Goal: Information Seeking & Learning: Find contact information

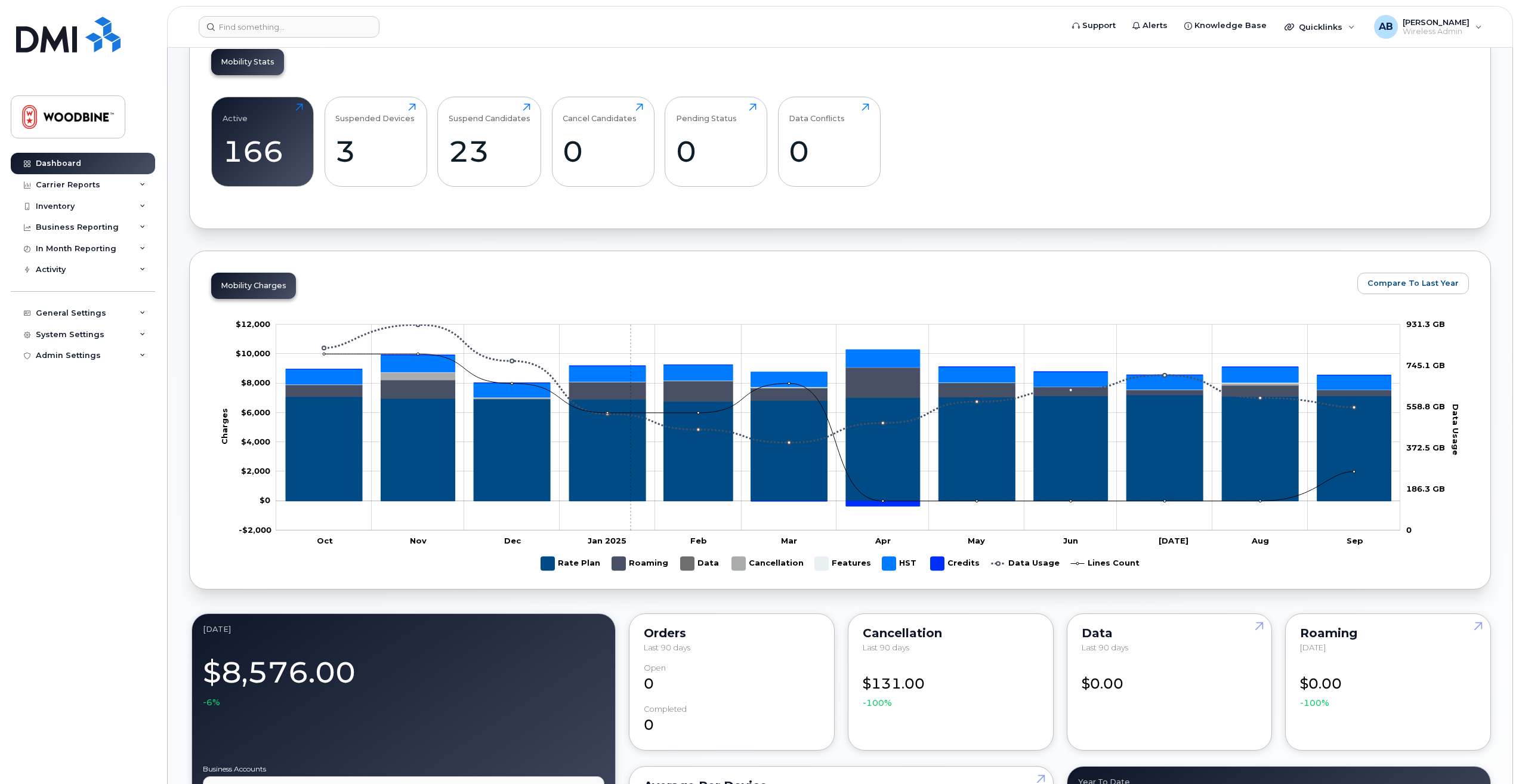
scroll to position [358, 0]
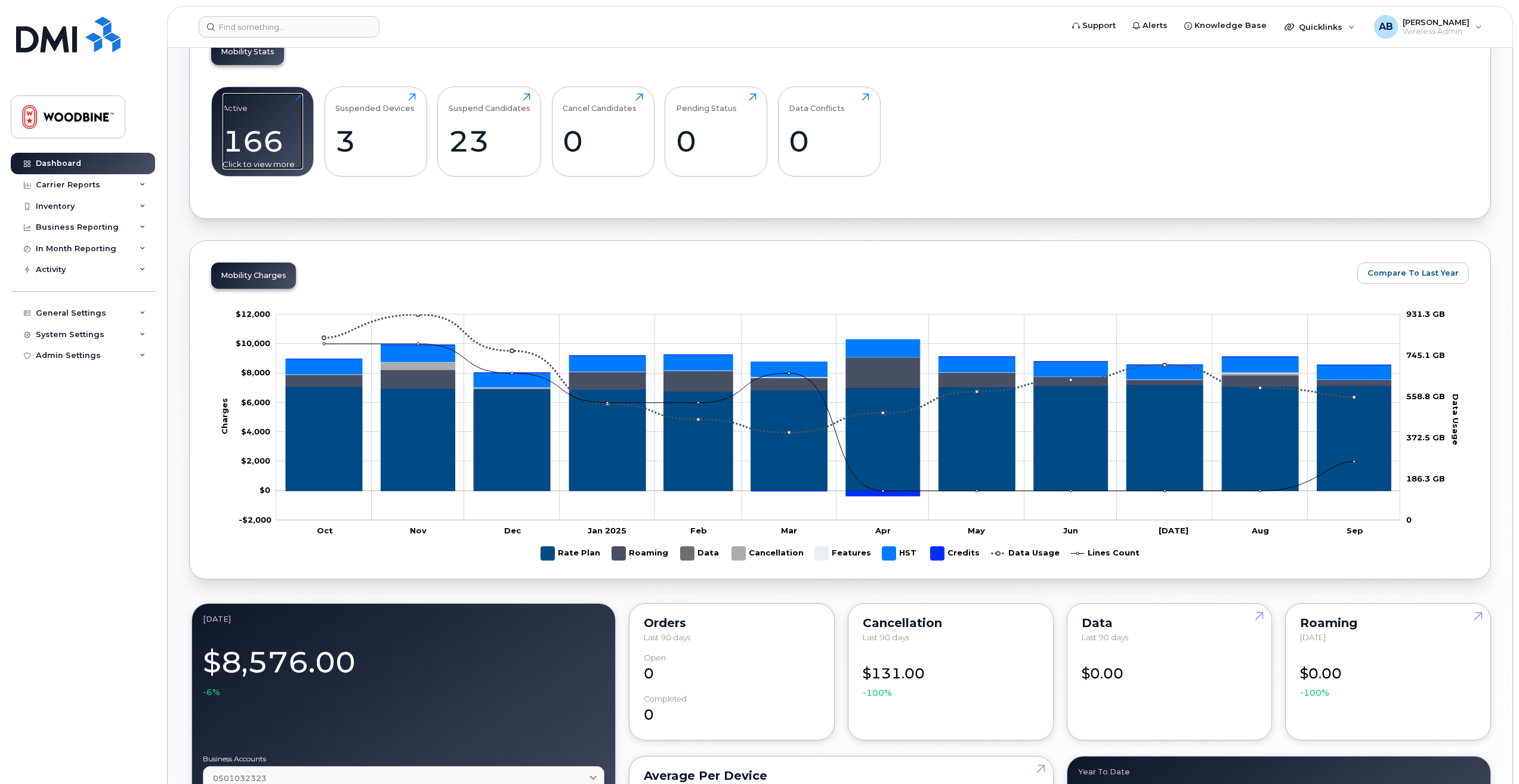
click at [278, 143] on div "166" at bounding box center [263, 141] width 80 height 35
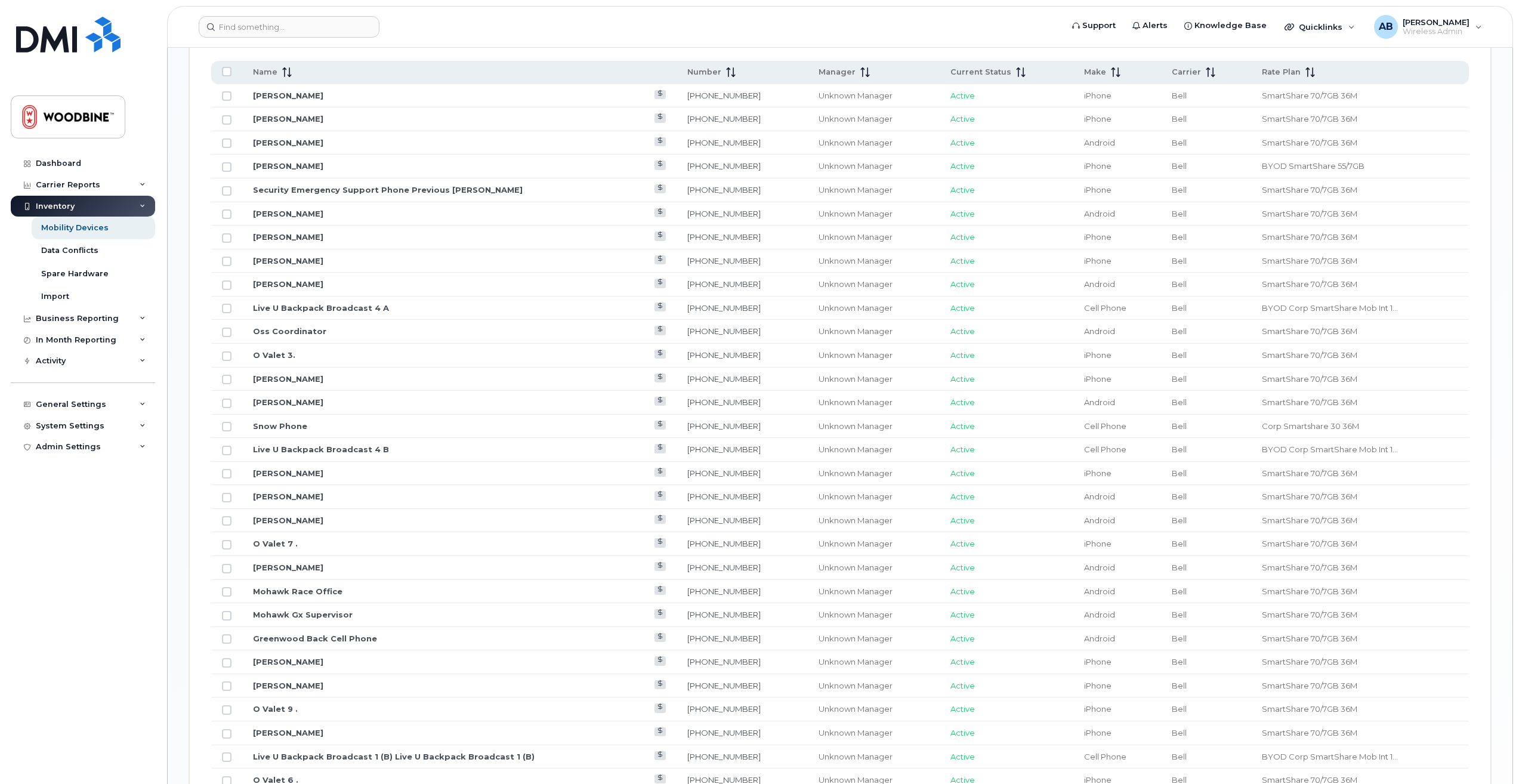
scroll to position [656, 0]
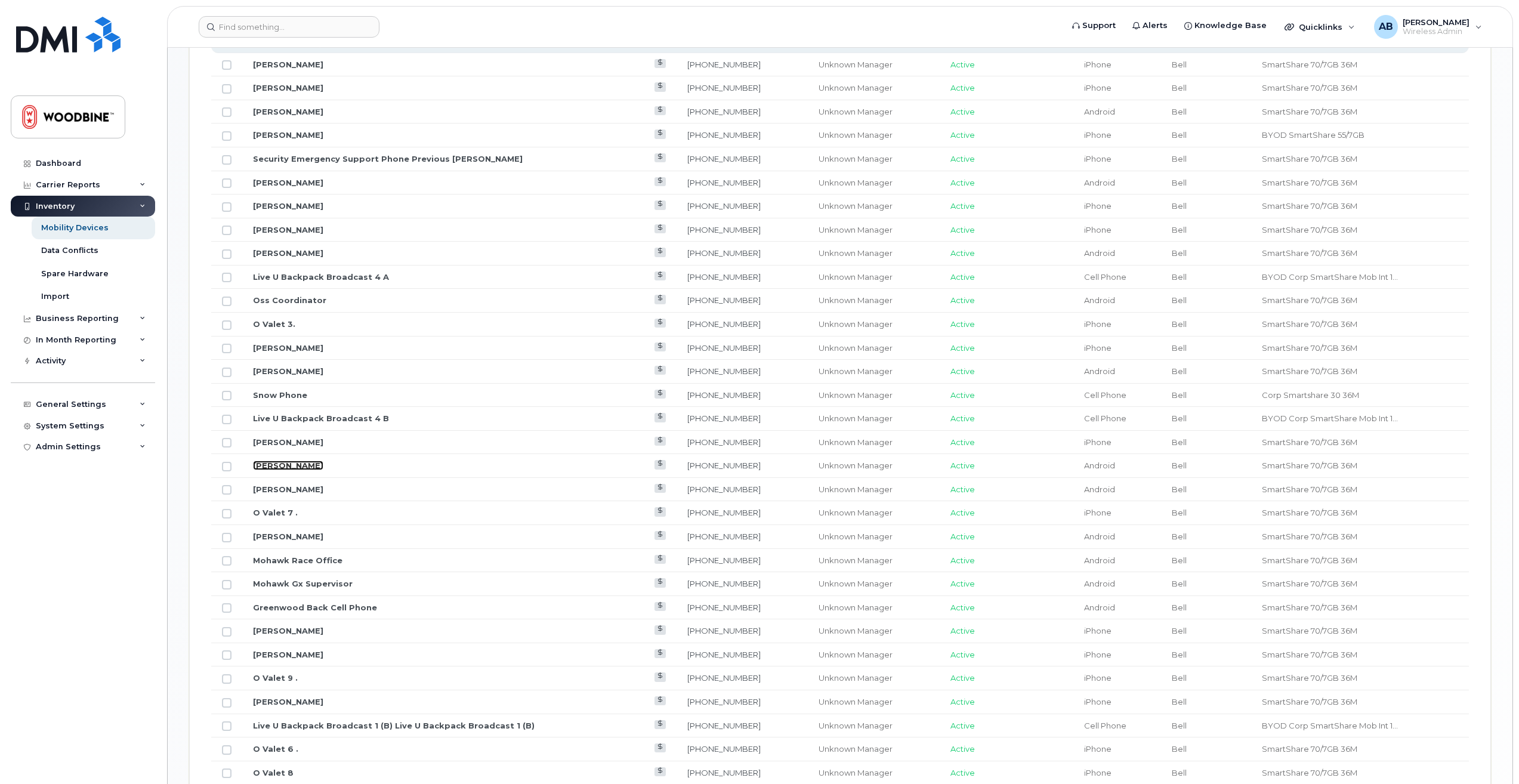
click at [286, 468] on link "Paul Salvalaggio" at bounding box center [289, 466] width 71 height 10
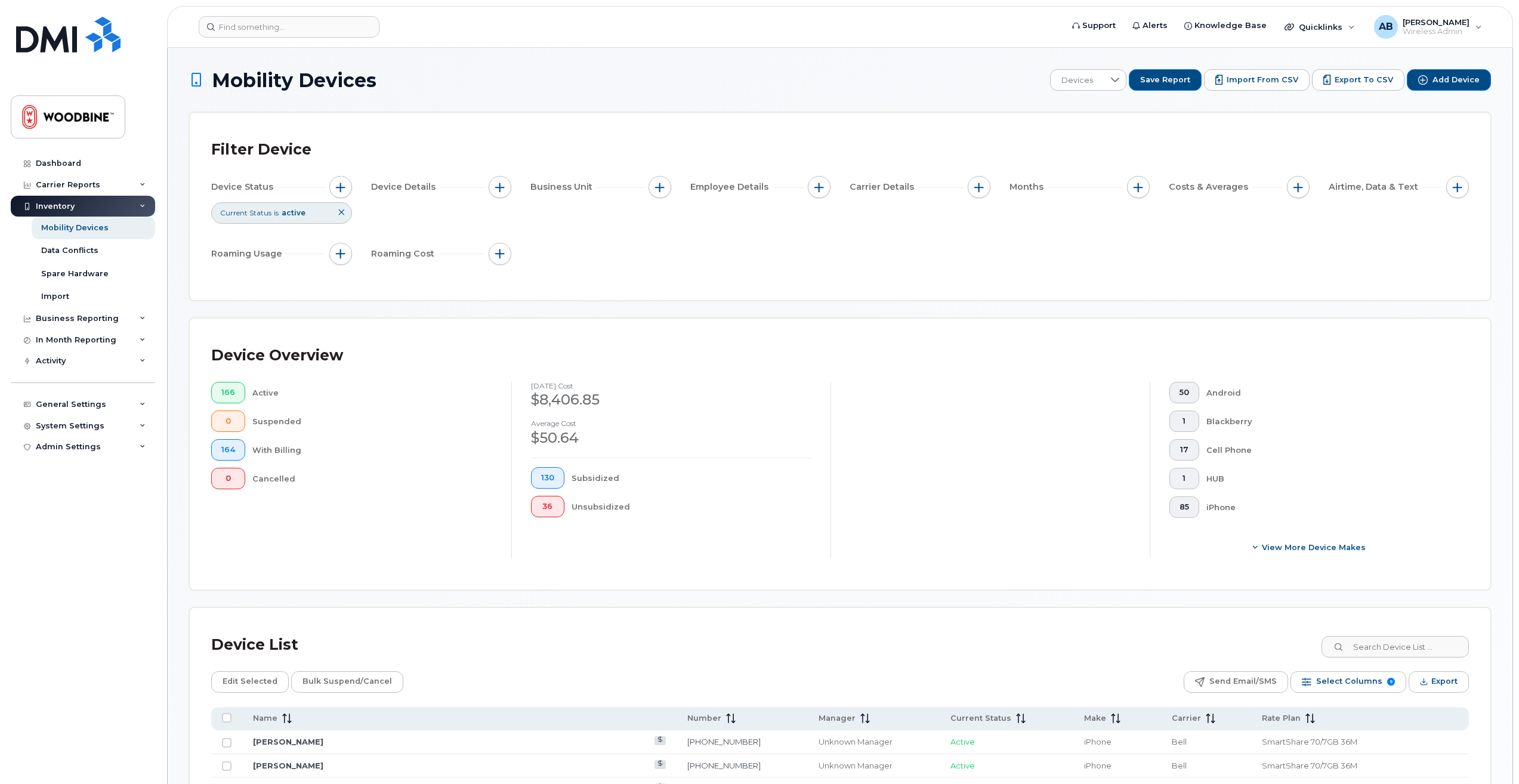
click at [105, 612] on div "Dashboard Carrier Reports Monthly Billing Data Daily Data Pooling Data Behavior…" at bounding box center [84, 459] width 147 height 613
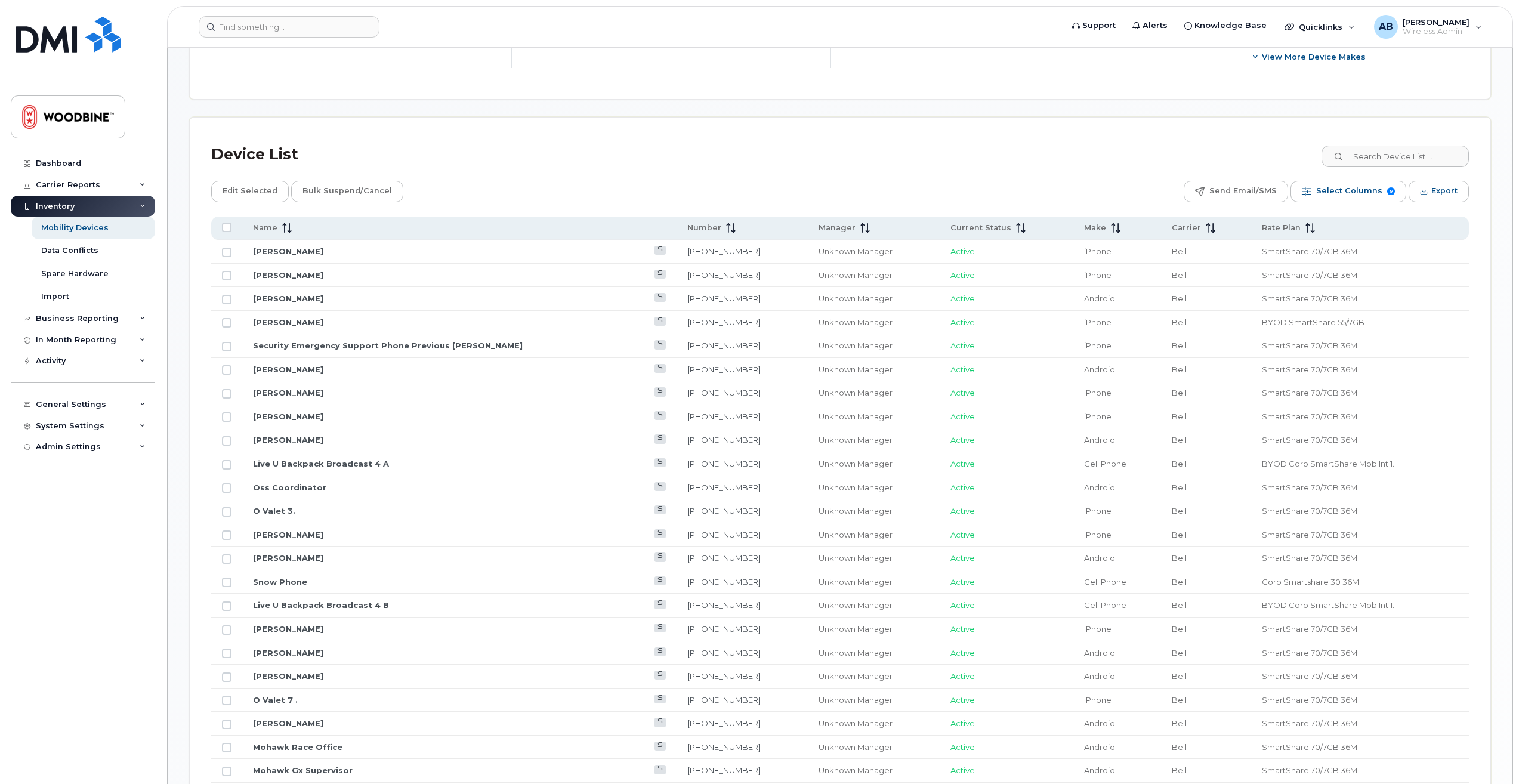
scroll to position [716, 0]
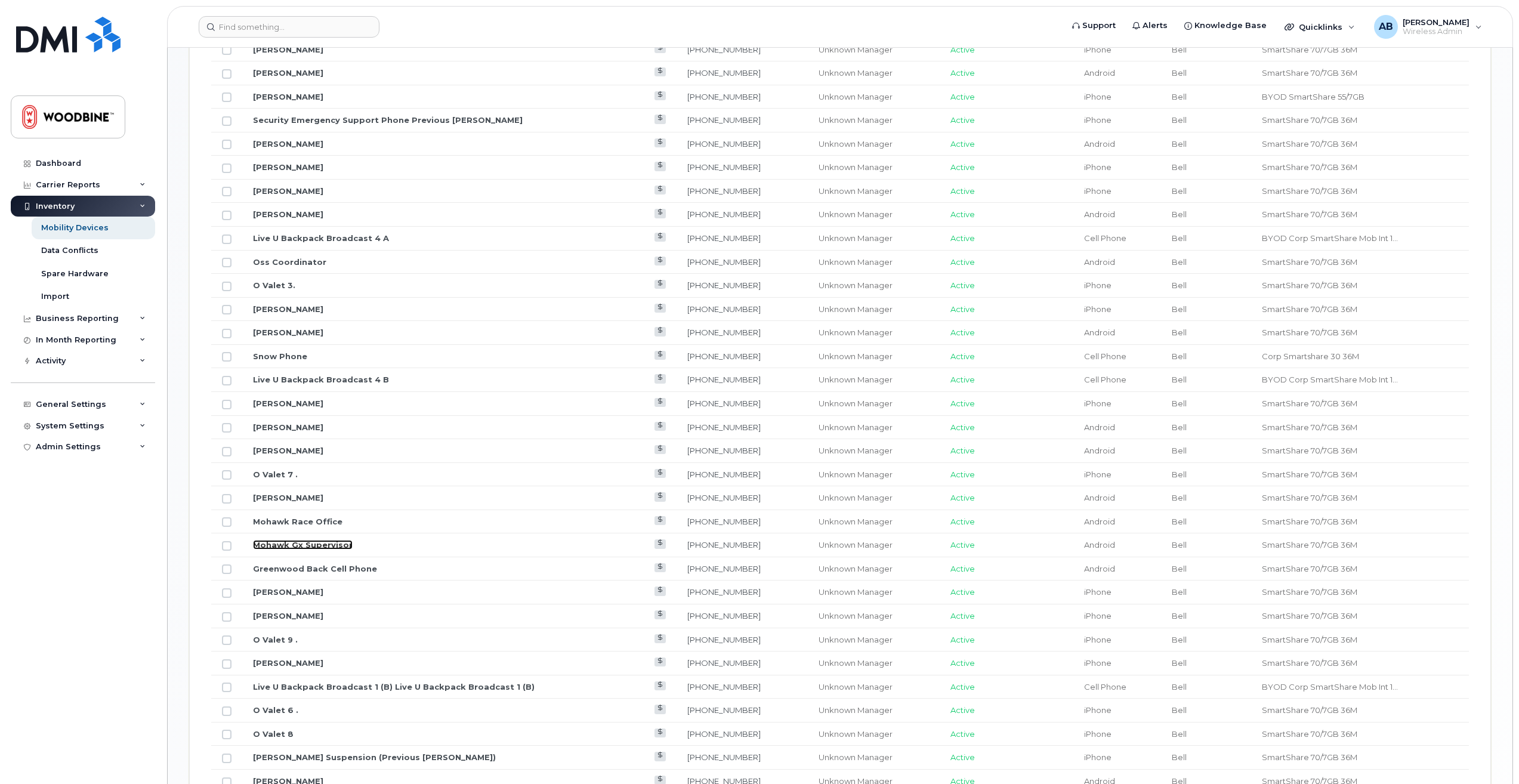
click at [293, 543] on link "Mohawk Gx Supervisor" at bounding box center [303, 545] width 99 height 10
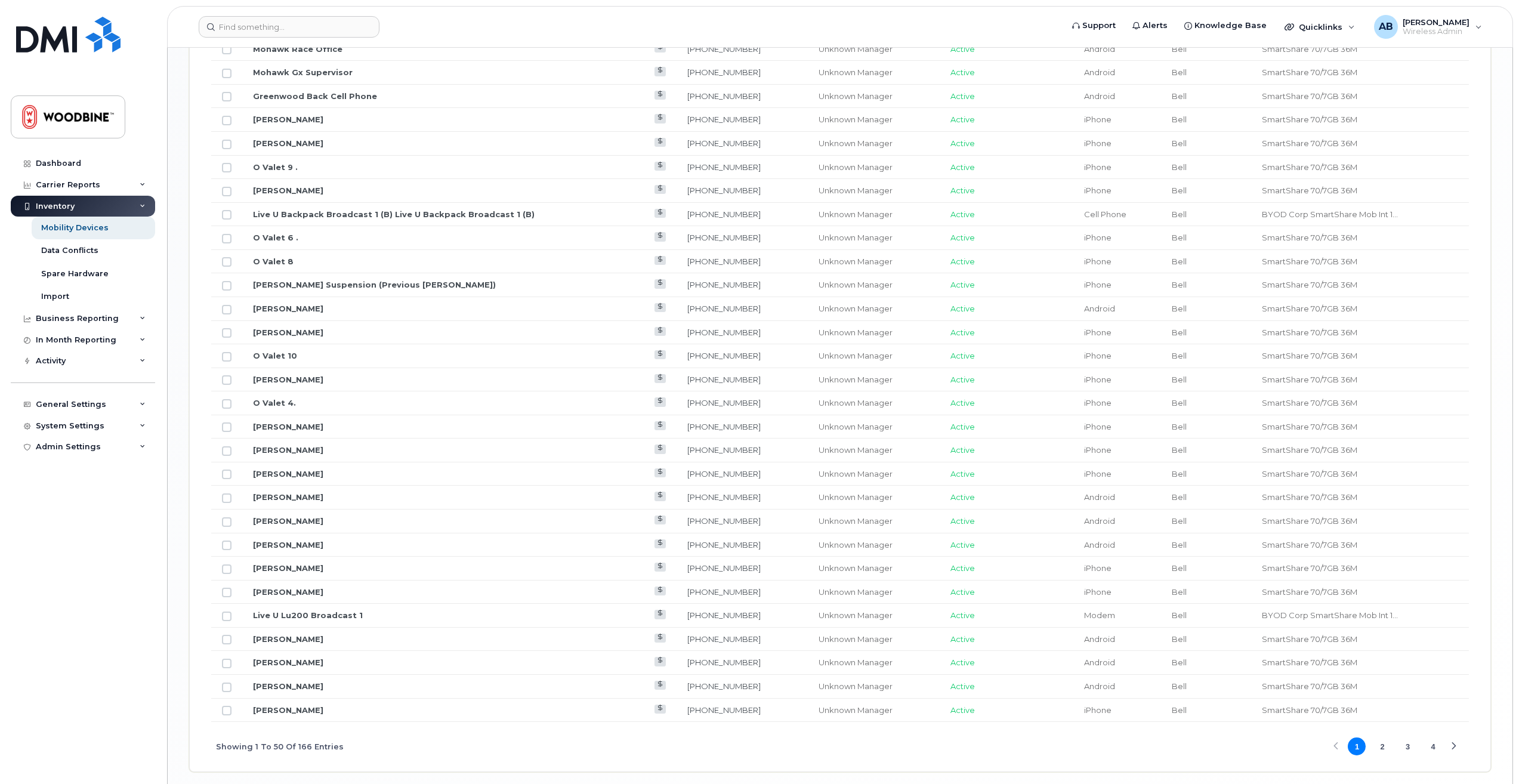
scroll to position [1193, 0]
click at [304, 138] on link "[PERSON_NAME]" at bounding box center [289, 139] width 71 height 10
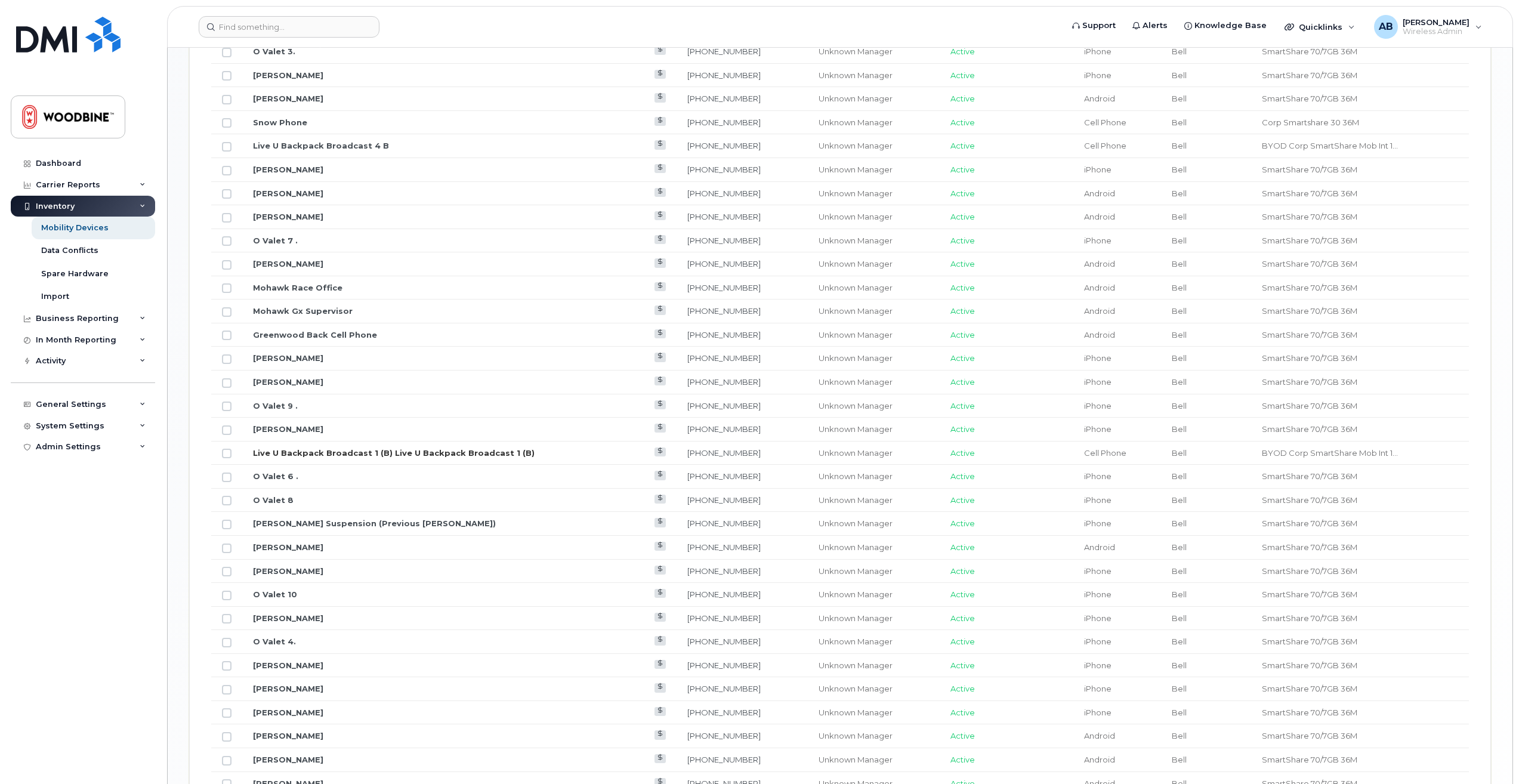
scroll to position [938, 0]
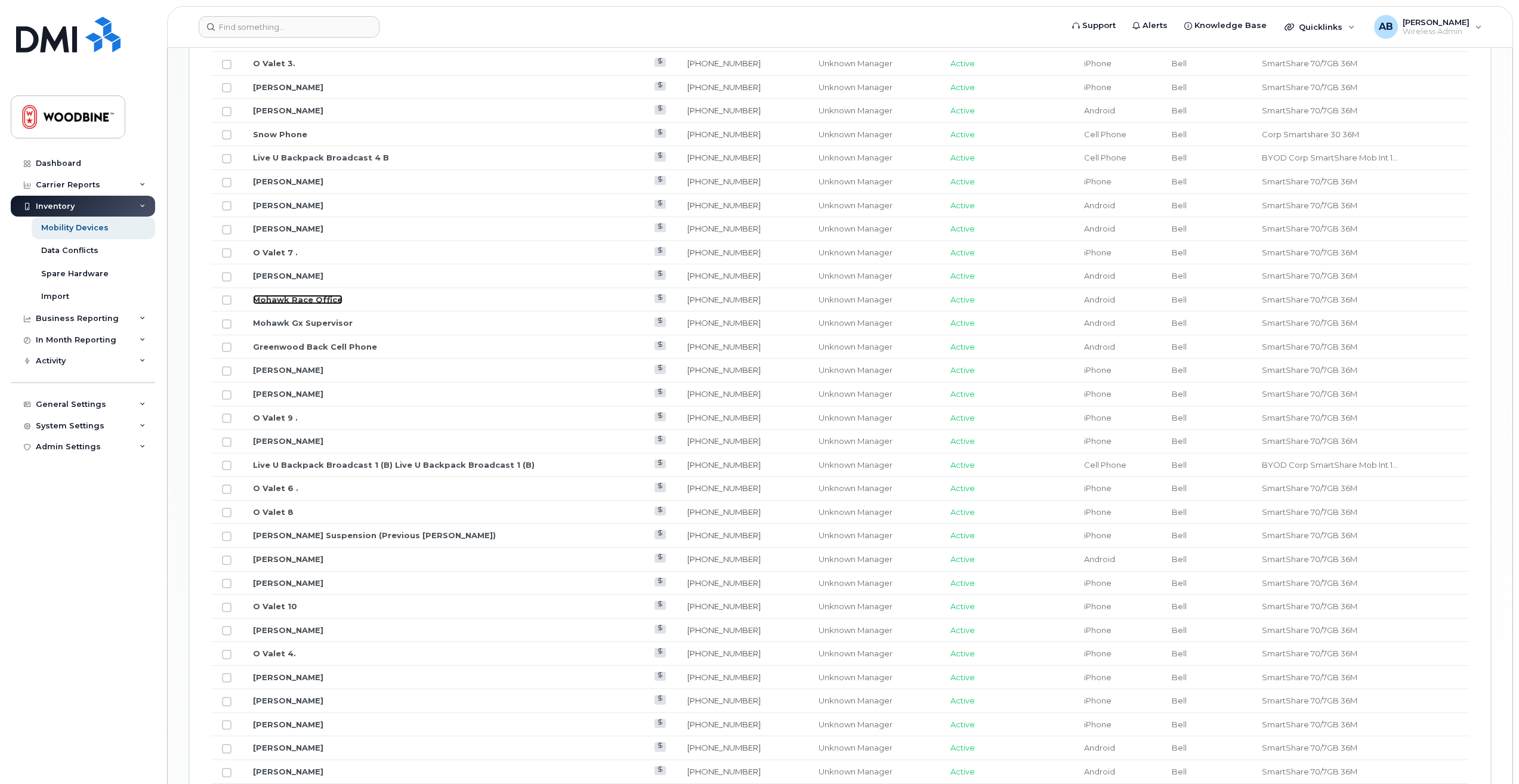
click at [288, 297] on link "Mohawk Race Office" at bounding box center [298, 299] width 90 height 10
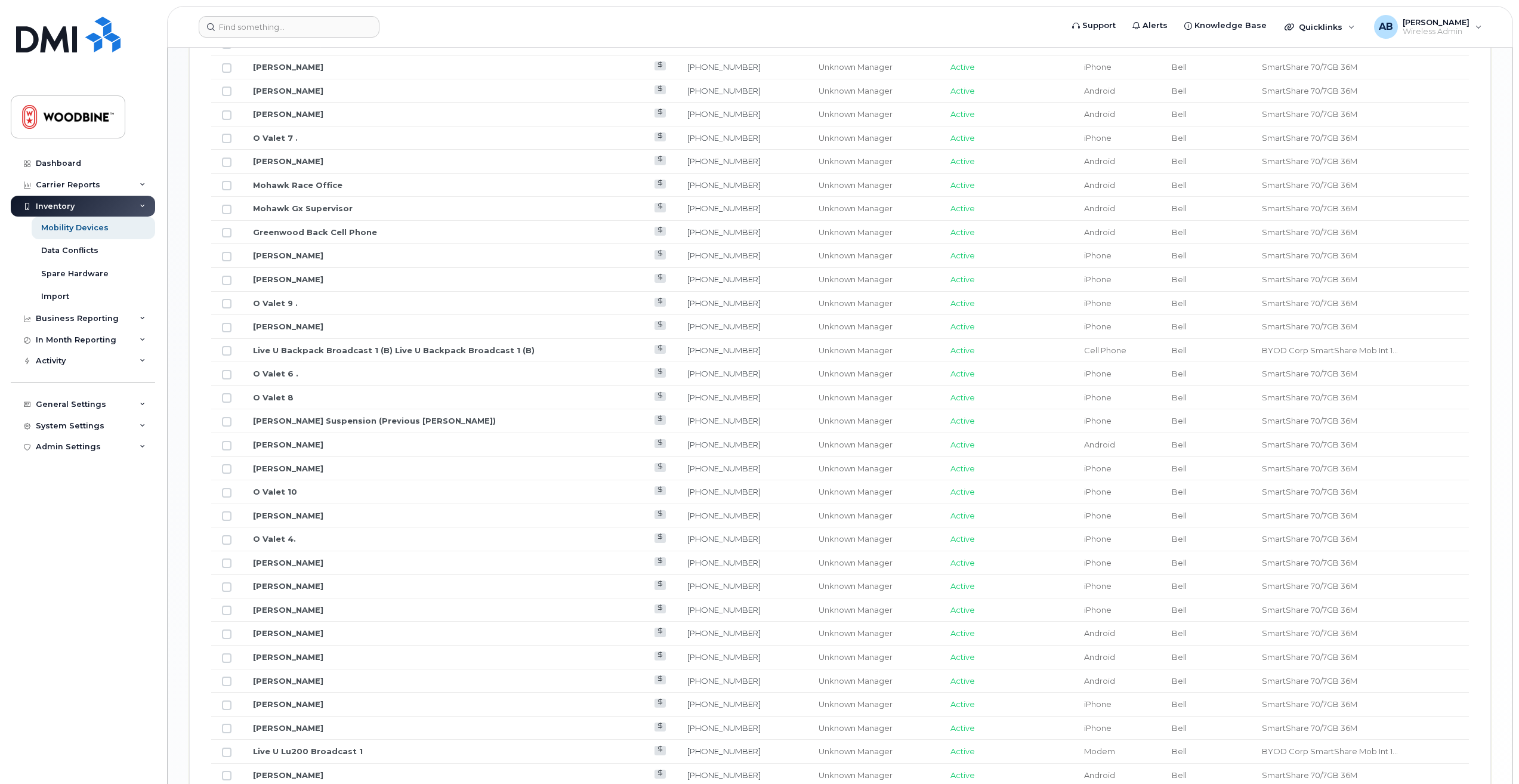
scroll to position [1236, 0]
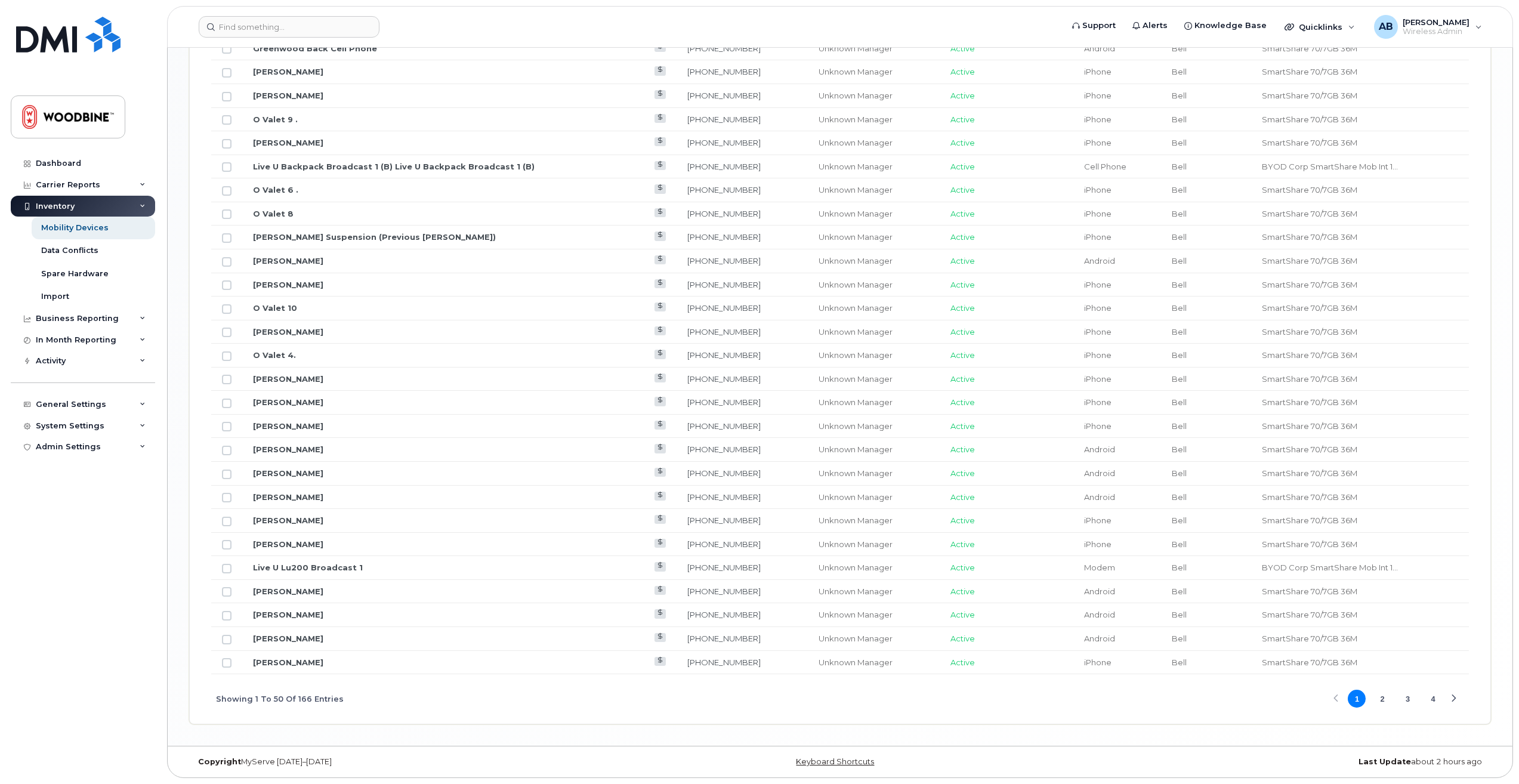
click at [1387, 699] on button "2" at bounding box center [1382, 698] width 18 height 18
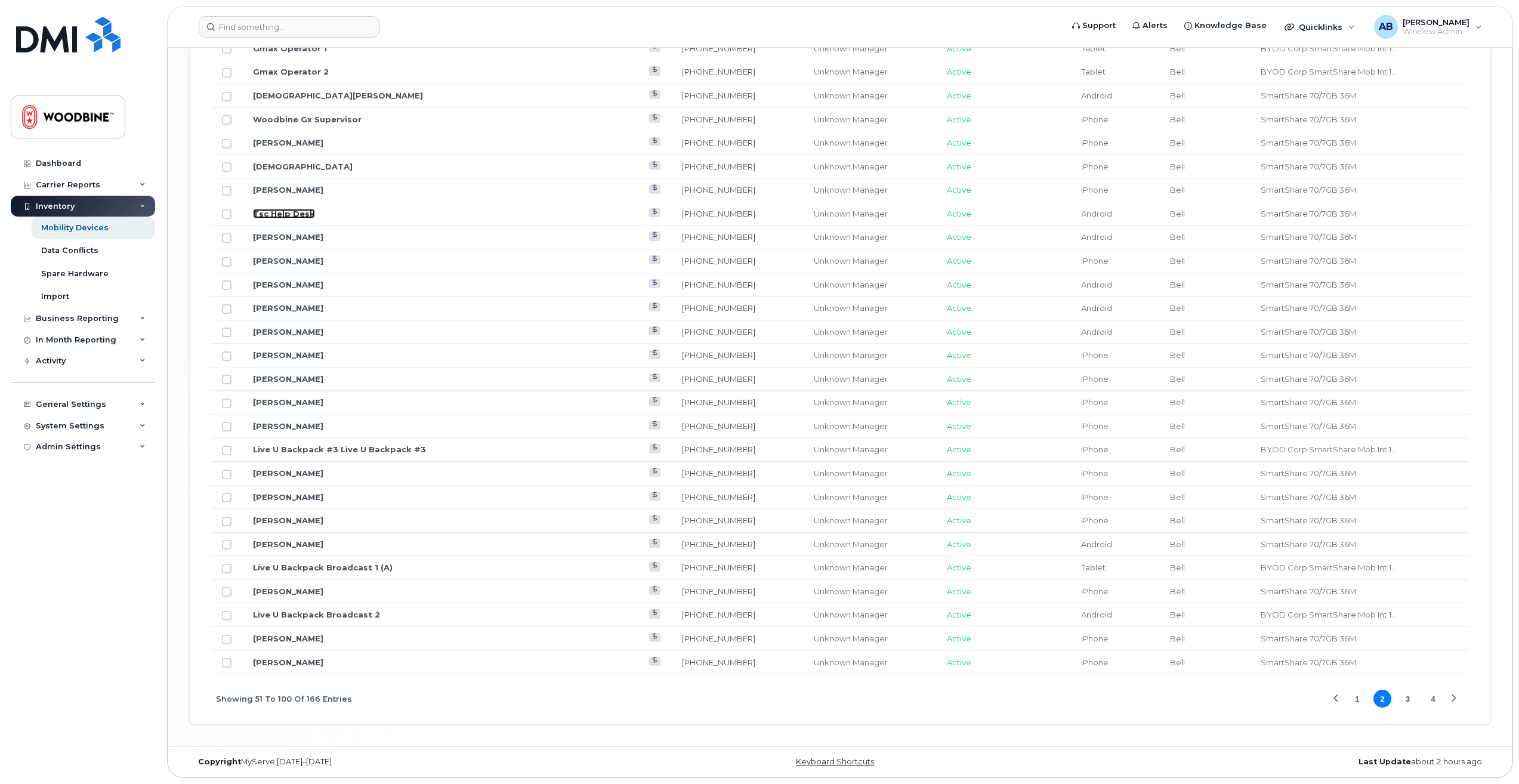
click at [286, 214] on link "Tsc Help Desk" at bounding box center [284, 213] width 62 height 10
